Goal: Information Seeking & Learning: Understand process/instructions

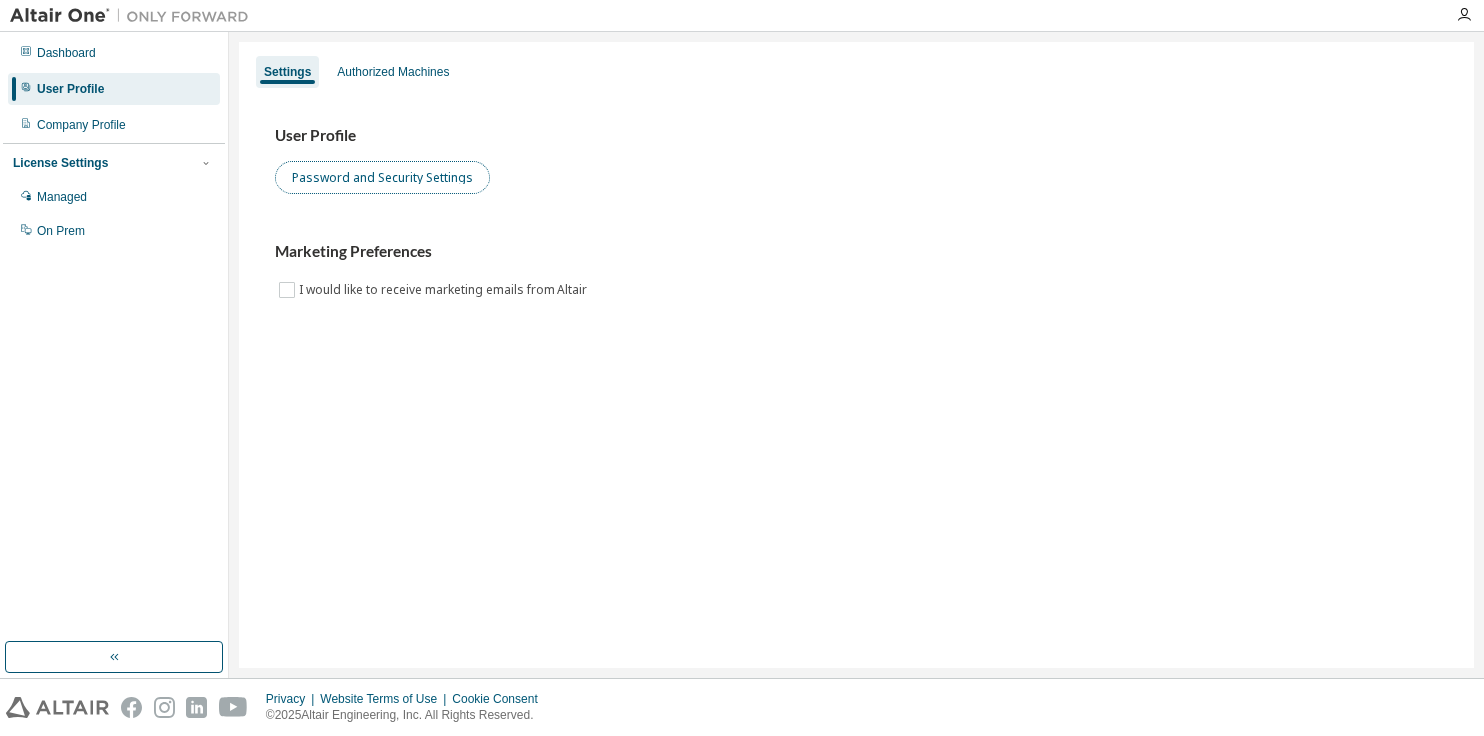
click at [423, 176] on button "Password and Security Settings" at bounding box center [382, 178] width 214 height 34
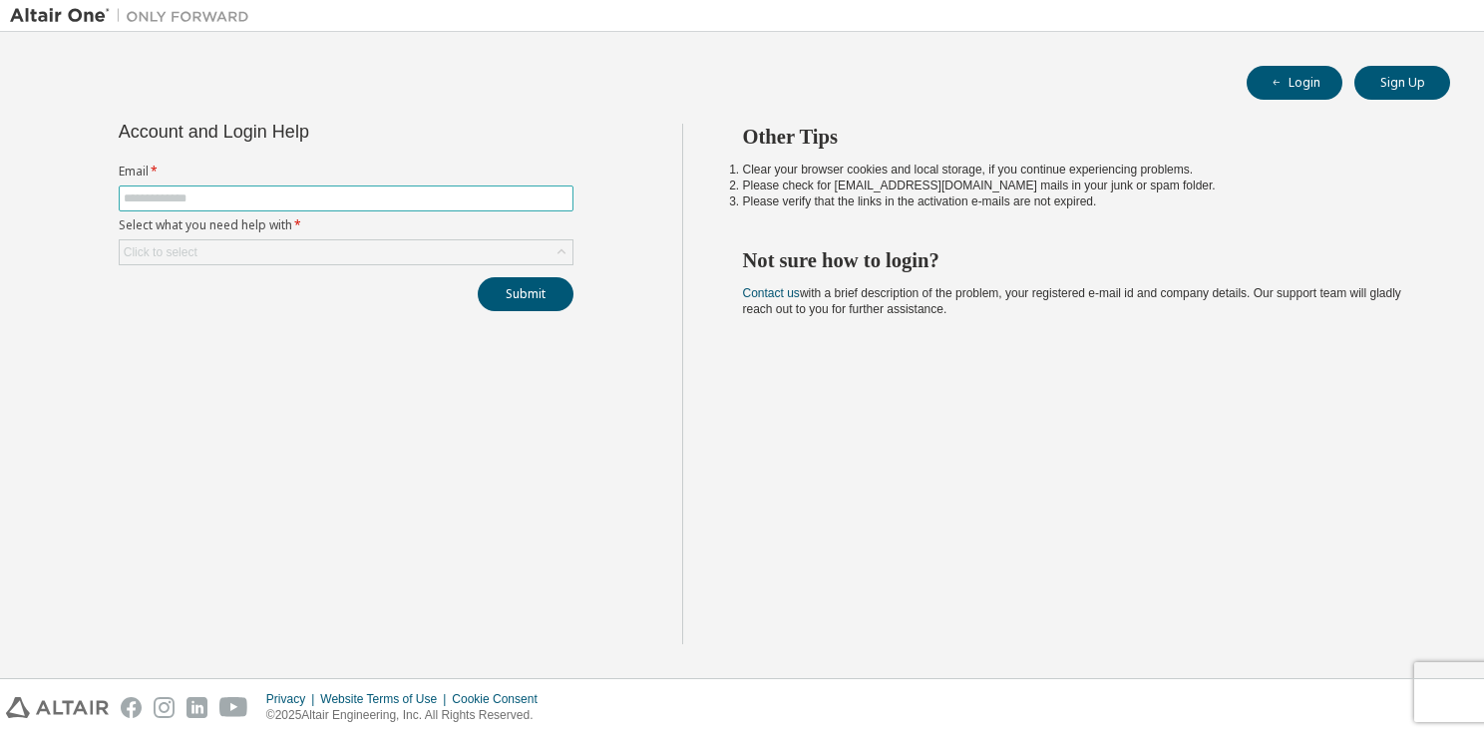
click at [432, 198] on input "text" at bounding box center [346, 199] width 445 height 16
click at [672, 445] on div "Account and Login Help Email * Select what you need help with * Click to select…" at bounding box center [346, 384] width 672 height 521
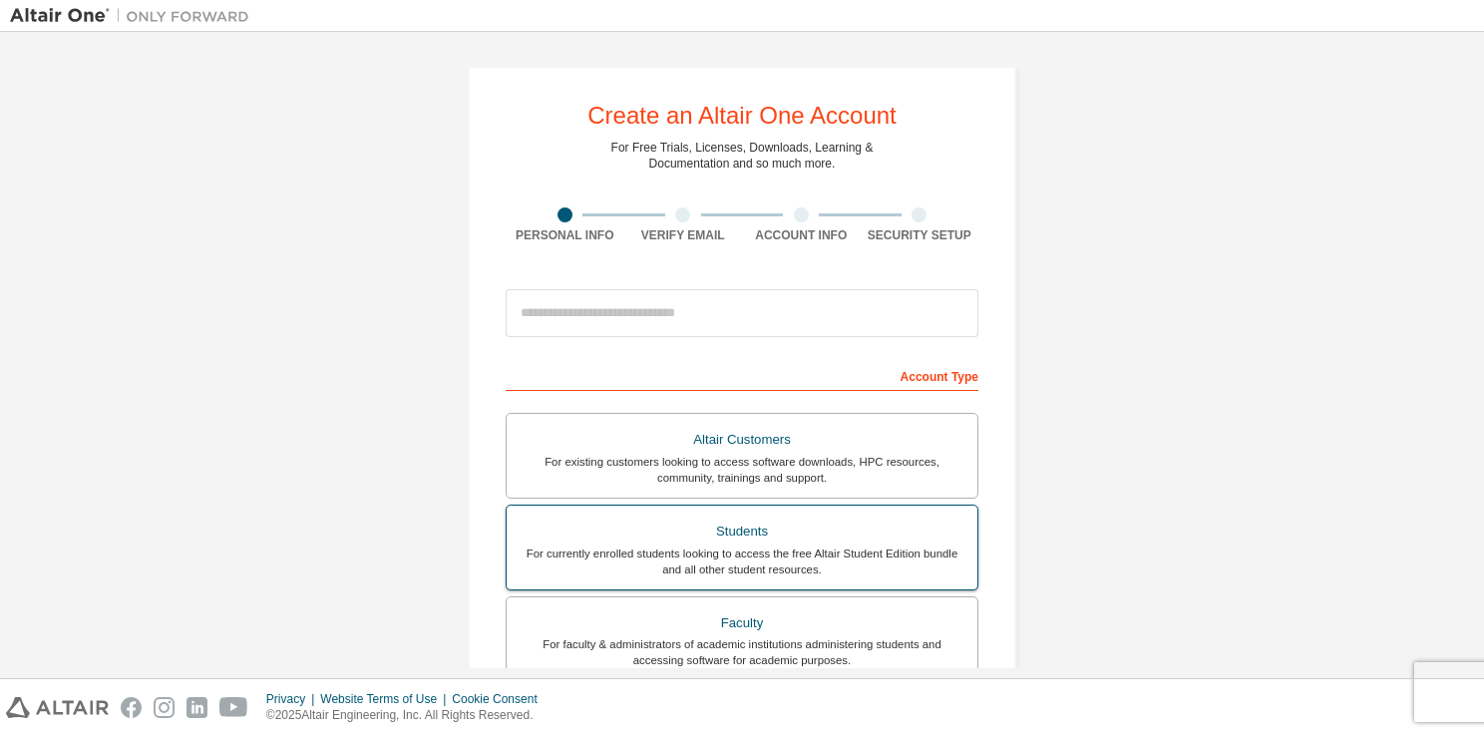
click at [694, 559] on div "For currently enrolled students looking to access the free Altair Student Editi…" at bounding box center [742, 562] width 447 height 32
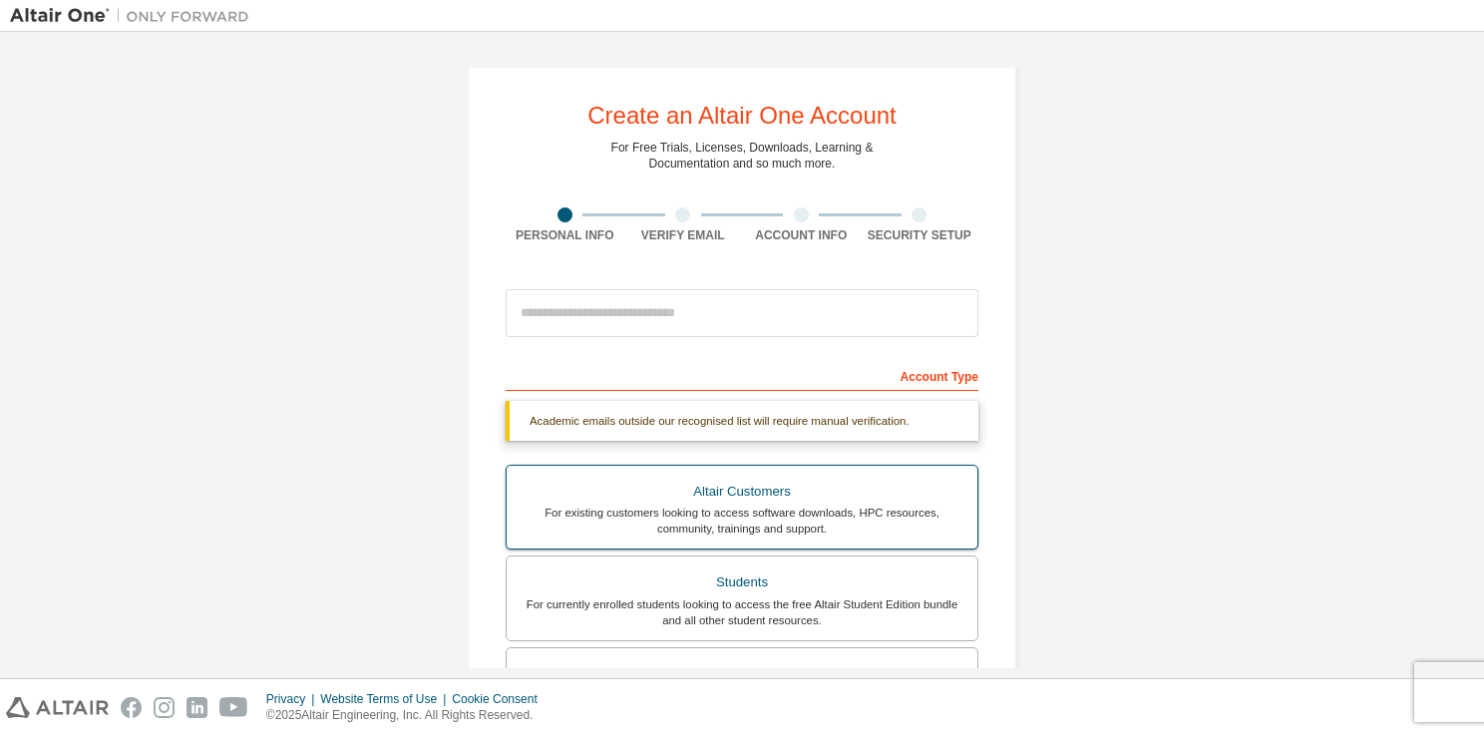
click at [843, 530] on div "For existing customers looking to access software downloads, HPC resources, com…" at bounding box center [742, 521] width 447 height 32
